Goal: Information Seeking & Learning: Learn about a topic

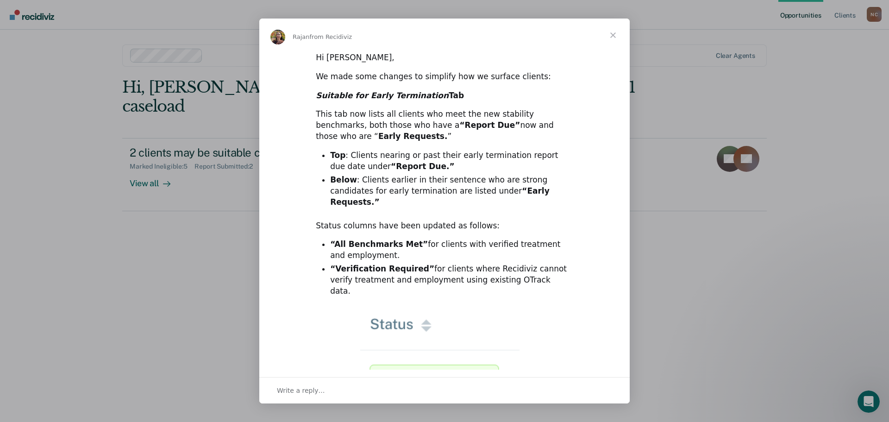
click at [611, 35] on span "Close" at bounding box center [613, 35] width 33 height 33
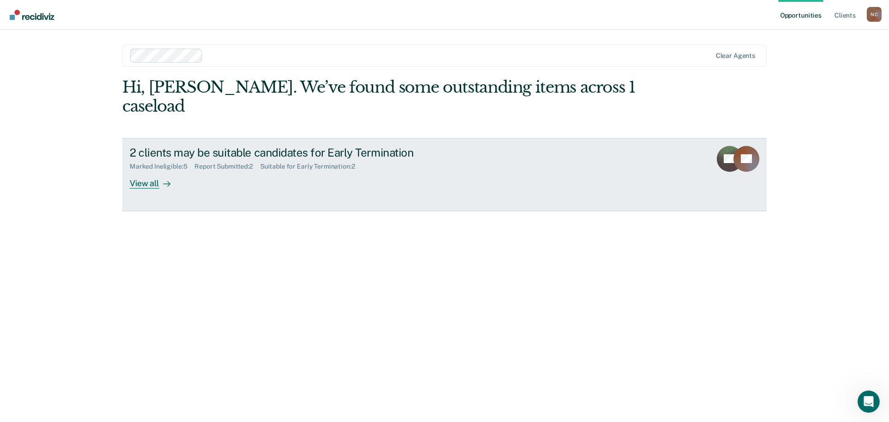
click at [155, 170] on div "View all" at bounding box center [156, 179] width 52 height 18
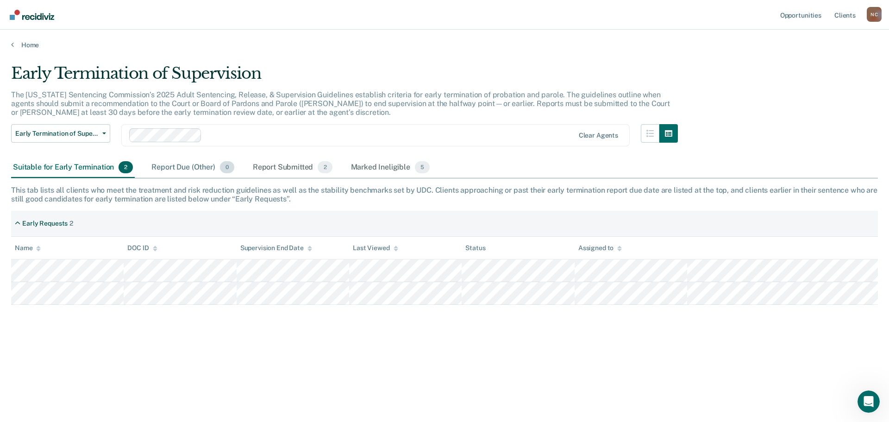
click at [181, 164] on div "Report Due (Other) 0" at bounding box center [193, 167] width 86 height 20
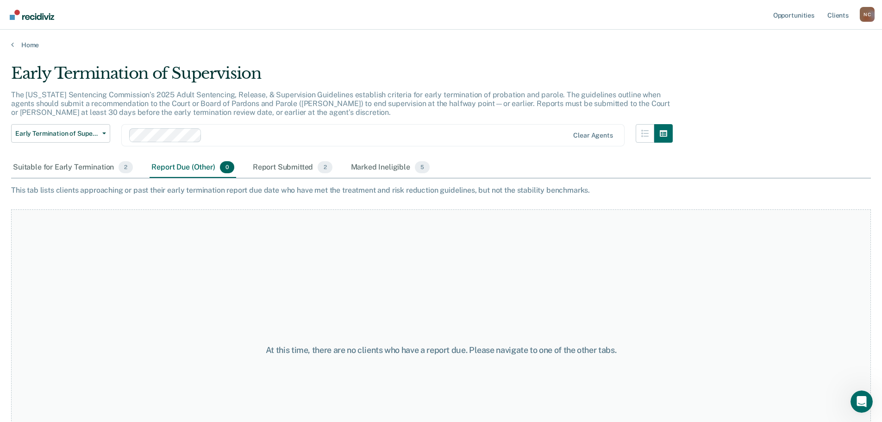
click at [312, 180] on div "Early Termination of Supervision The [US_STATE] Sentencing Commission’s 2025 Ad…" at bounding box center [441, 208] width 860 height 289
click at [291, 170] on div "Report Submitted 2" at bounding box center [292, 167] width 83 height 20
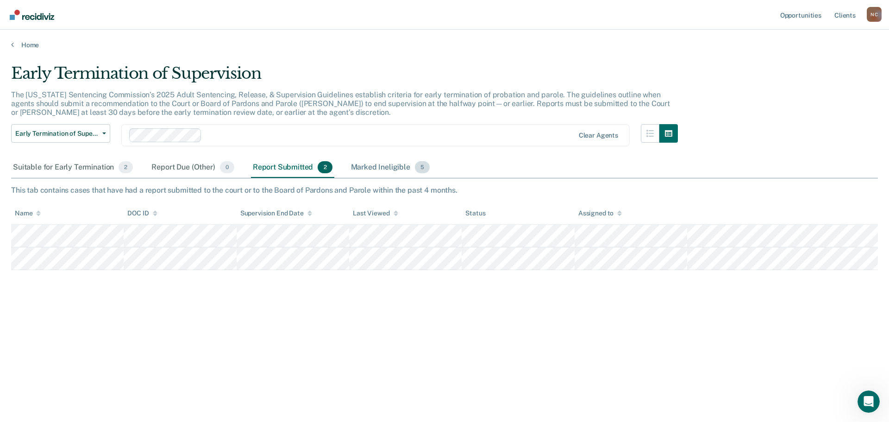
click at [378, 168] on div "Marked Ineligible 5" at bounding box center [390, 167] width 83 height 20
